Goal: Information Seeking & Learning: Find specific fact

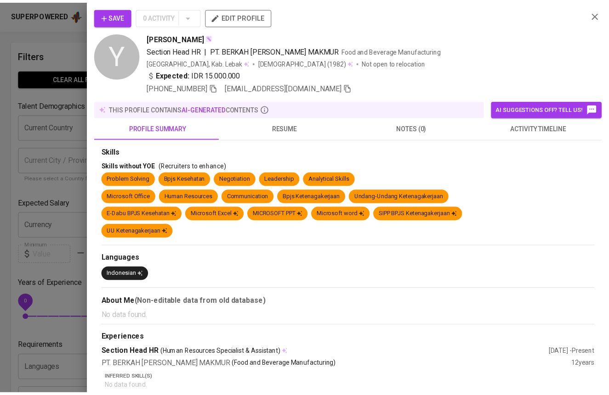
scroll to position [1113, 0]
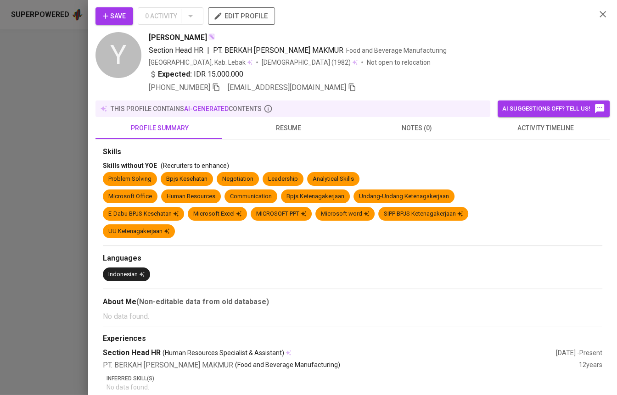
click at [70, 90] on div at bounding box center [308, 197] width 617 height 395
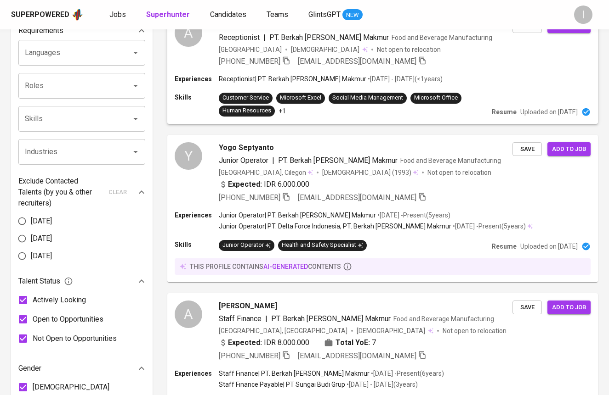
scroll to position [0, 0]
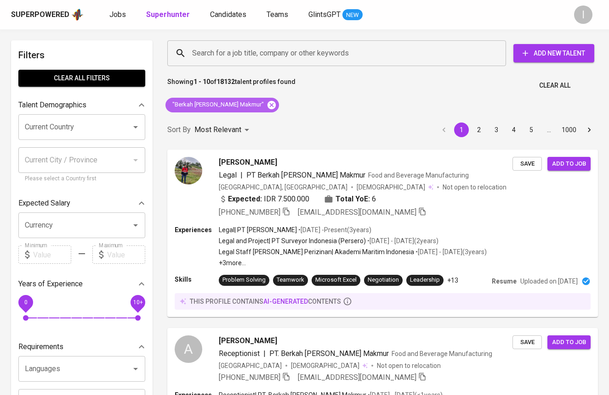
click at [266, 106] on icon at bounding box center [271, 105] width 10 height 10
click at [282, 59] on input "Search for a job title, company or other keywords" at bounding box center [339, 53] width 298 height 17
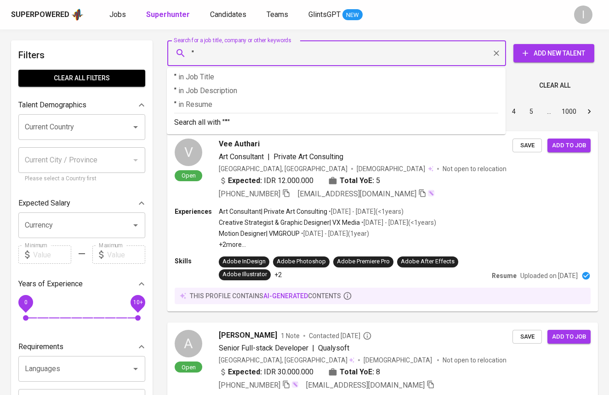
paste input "[PERSON_NAME]"
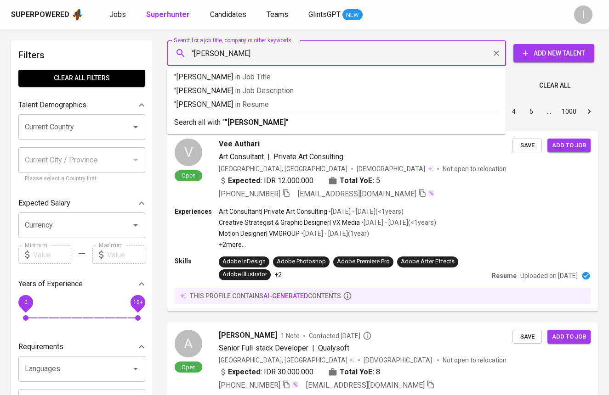
type input ""Lubbi Ilmiawan""
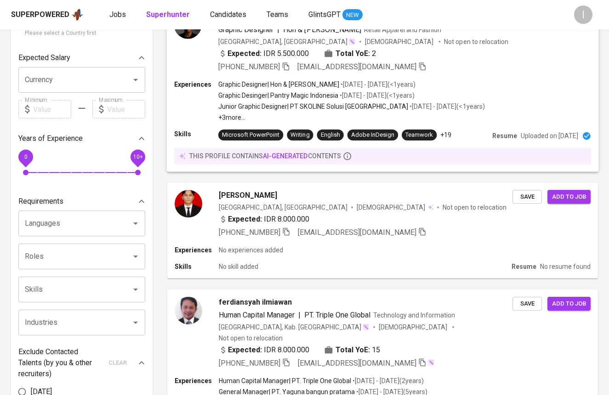
scroll to position [150, 0]
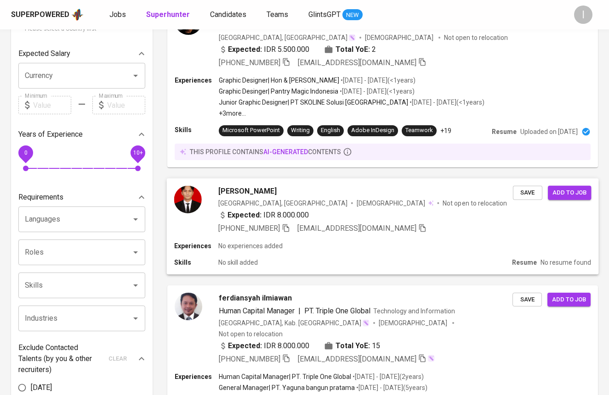
click at [380, 213] on div "Expected: IDR 8.000.000" at bounding box center [365, 215] width 294 height 13
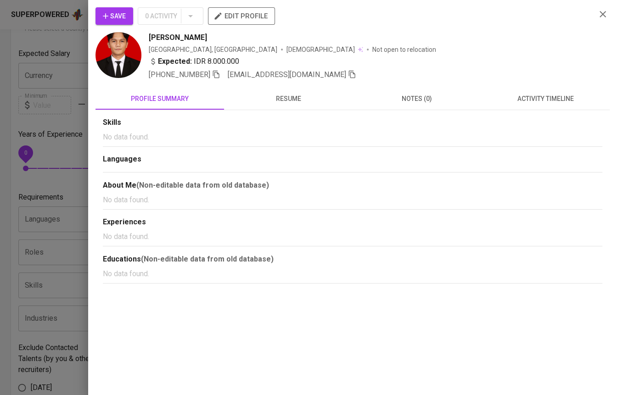
click at [277, 101] on span "resume" at bounding box center [289, 98] width 118 height 11
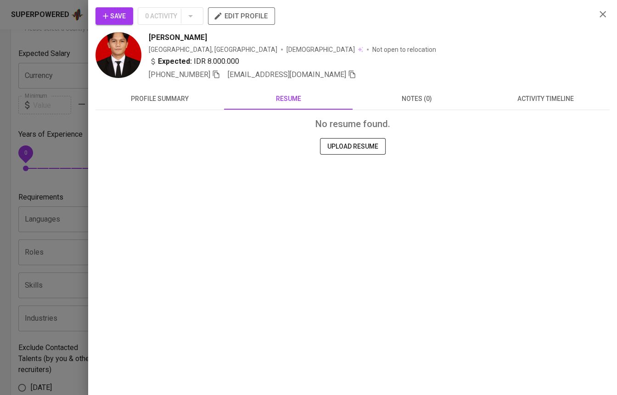
click at [170, 95] on span "profile summary" at bounding box center [160, 98] width 118 height 11
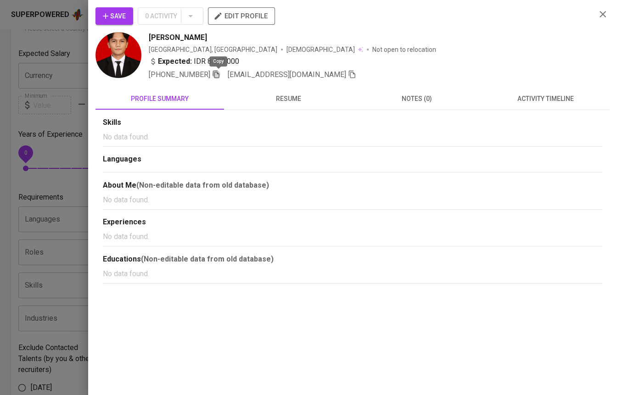
click at [220, 75] on icon "button" at bounding box center [216, 74] width 8 height 8
click at [73, 115] on div at bounding box center [308, 197] width 617 height 395
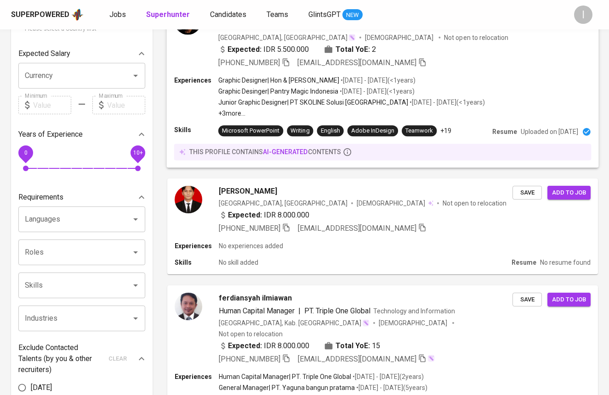
scroll to position [0, 0]
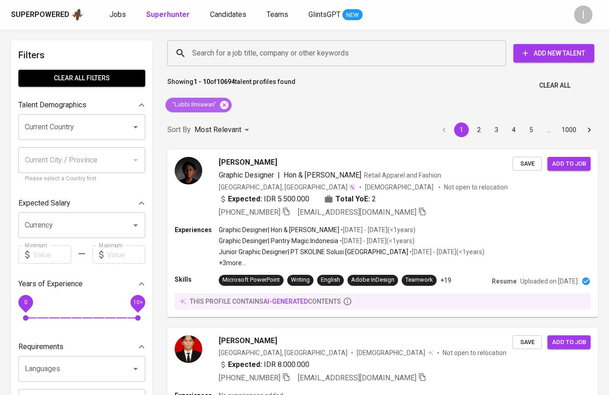
click at [225, 105] on icon at bounding box center [224, 105] width 8 height 8
click at [290, 51] on input "Search for a job title, company or other keywords" at bounding box center [339, 53] width 298 height 17
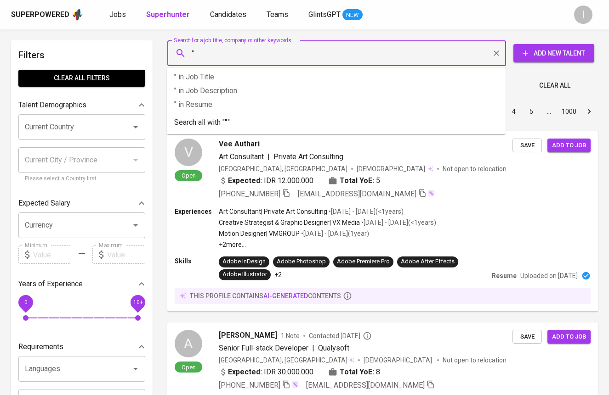
paste input "[PERSON_NAME] - Process Engineer di PT. SNF ..."
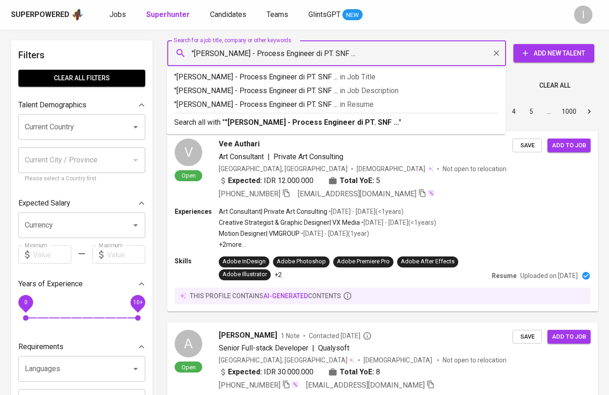
drag, startPoint x: 258, startPoint y: 51, endPoint x: 389, endPoint y: 55, distance: 130.9
click at [389, 55] on input ""[PERSON_NAME] - Process Engineer di PT. SNF ..." at bounding box center [339, 53] width 298 height 17
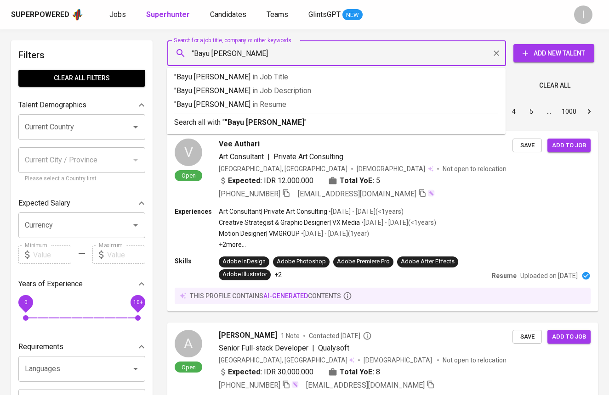
type input ""Bayu [PERSON_NAME]""
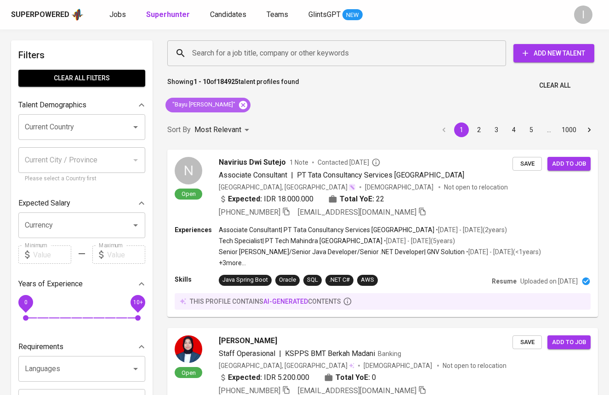
click at [239, 106] on icon at bounding box center [243, 105] width 8 height 8
click at [287, 62] on div "Search for a job title, company or other keywords" at bounding box center [336, 53] width 338 height 26
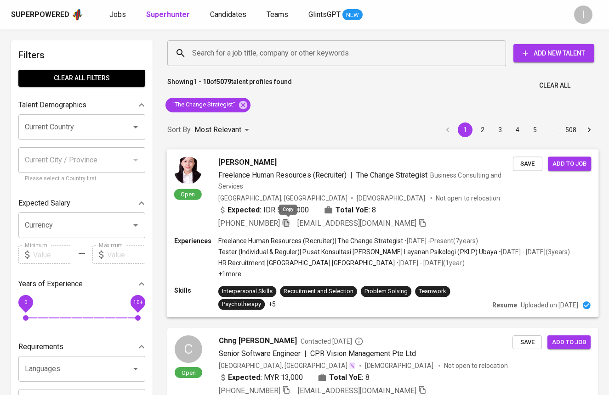
click at [287, 223] on icon "button" at bounding box center [286, 223] width 8 height 8
click at [245, 101] on icon at bounding box center [243, 105] width 10 height 10
click at [335, 48] on input "Search for a job title, company or other keywords" at bounding box center [339, 53] width 298 height 17
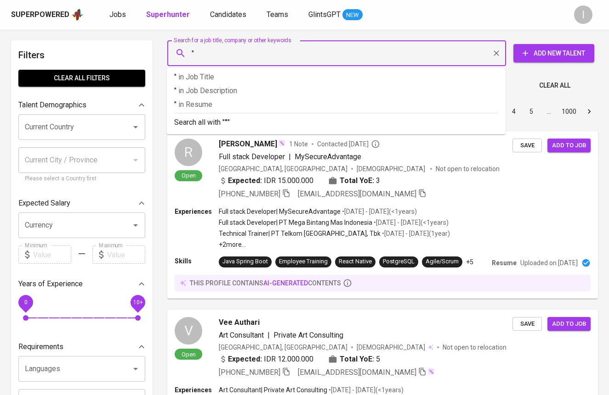
paste input "Petrus Richard Sianturi"
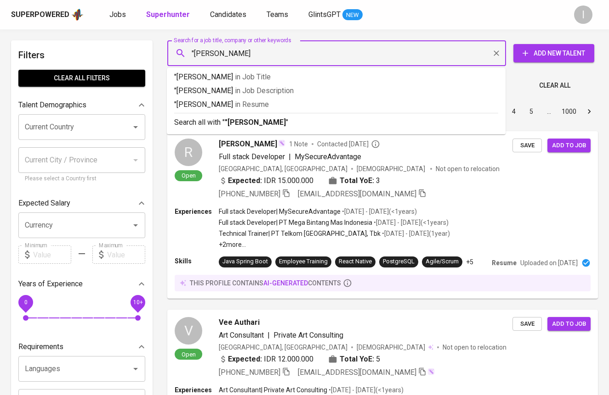
type input ""Petrus Richard Sianturi""
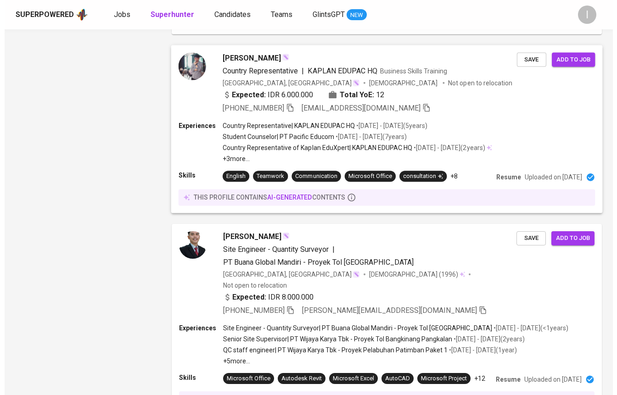
scroll to position [888, 0]
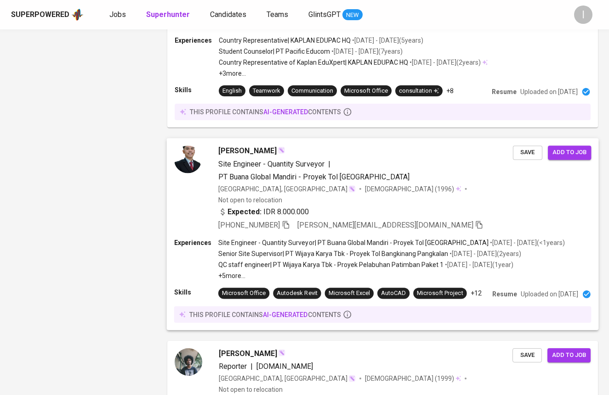
click at [254, 152] on span "Ricard Sianturi" at bounding box center [247, 151] width 58 height 11
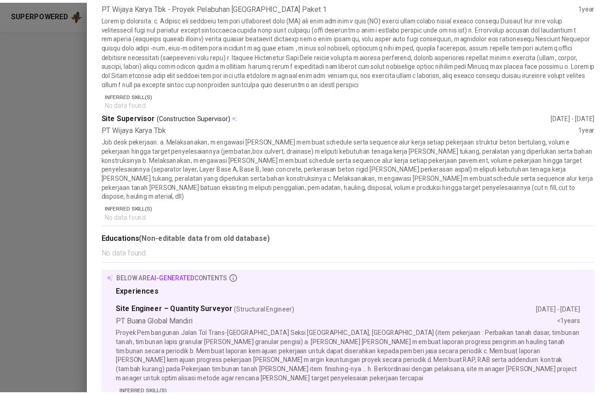
scroll to position [0, 0]
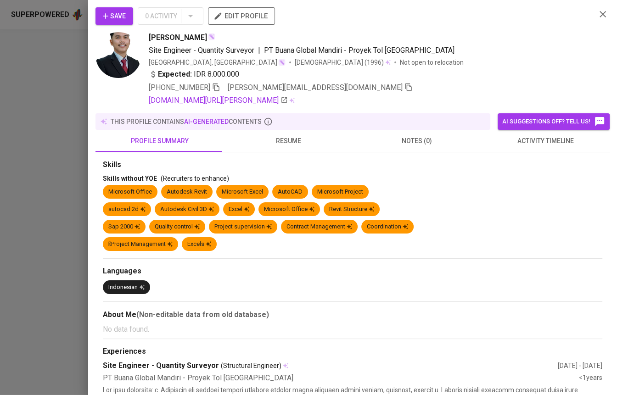
click at [294, 145] on span "resume" at bounding box center [289, 140] width 118 height 11
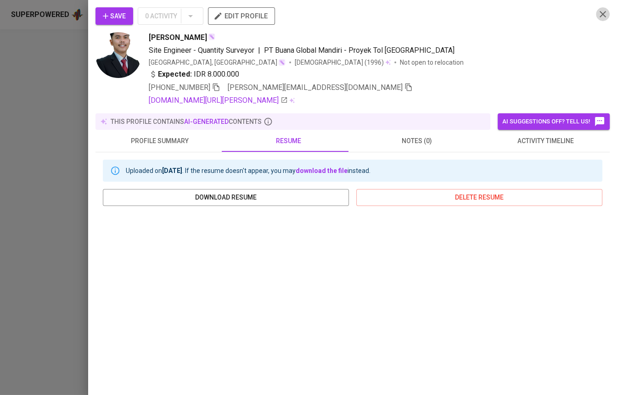
click at [598, 13] on icon "button" at bounding box center [603, 14] width 11 height 11
